Goal: Information Seeking & Learning: Learn about a topic

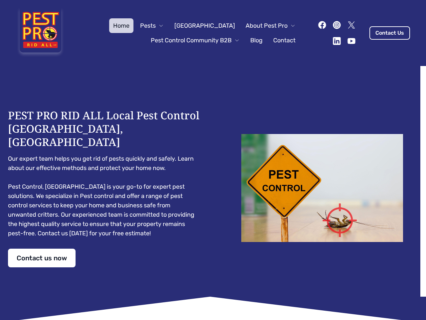
click at [213, 160] on div "PEST PRO RID ALL Local Pest Control [GEOGRAPHIC_DATA], [GEOGRAPHIC_DATA] Our ex…" at bounding box center [213, 188] width 410 height 158
click at [156, 26] on span "Pests" at bounding box center [148, 25] width 16 height 9
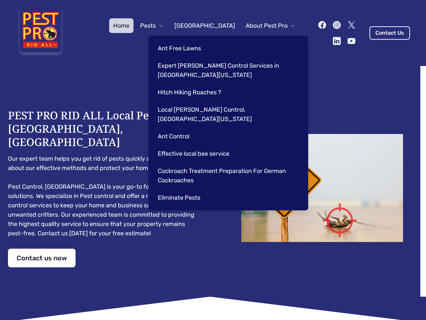
click at [264, 26] on span "About Pest Pro" at bounding box center [267, 25] width 42 height 9
click at [188, 40] on div "Ant Free Lawns Expert [PERSON_NAME] Control Services in [GEOGRAPHIC_DATA] [US_S…" at bounding box center [228, 123] width 160 height 174
